Goal: Information Seeking & Learning: Learn about a topic

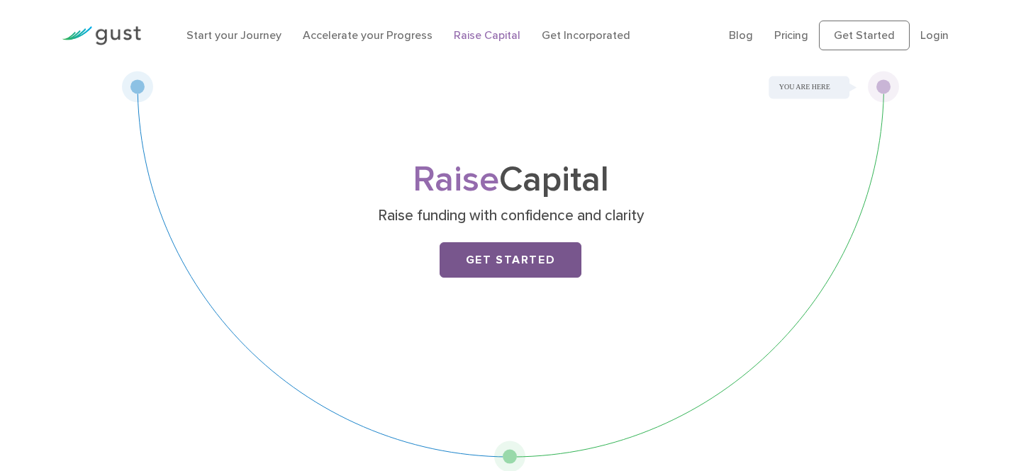
click at [480, 258] on link "Get Started" at bounding box center [510, 259] width 142 height 35
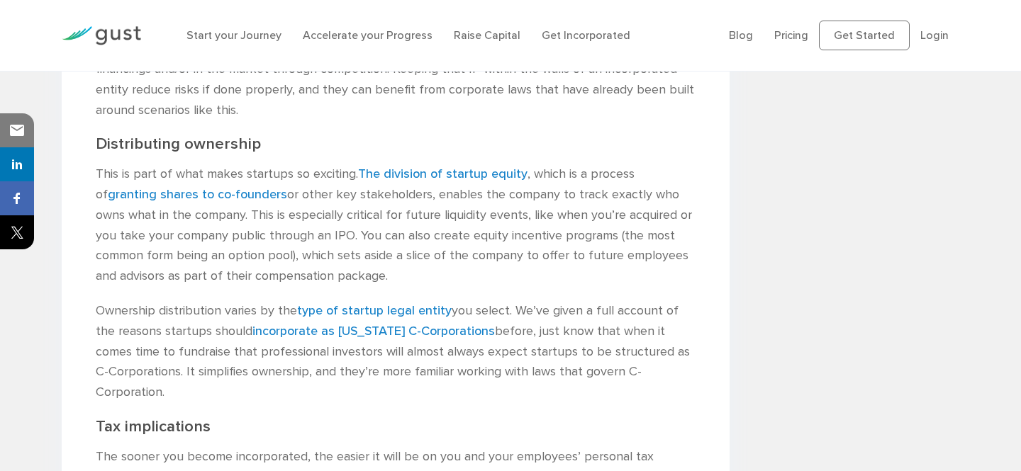
scroll to position [1110, 0]
